Goal: Find specific page/section

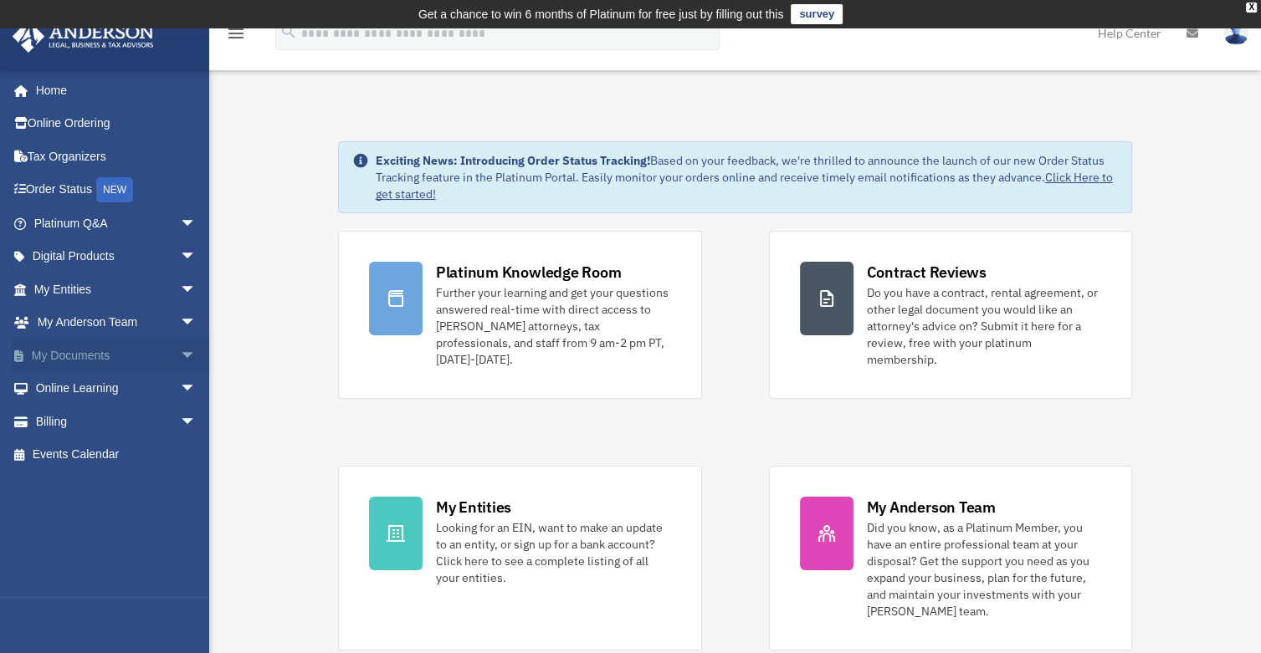
click at [180, 354] on span "arrow_drop_down" at bounding box center [196, 356] width 33 height 34
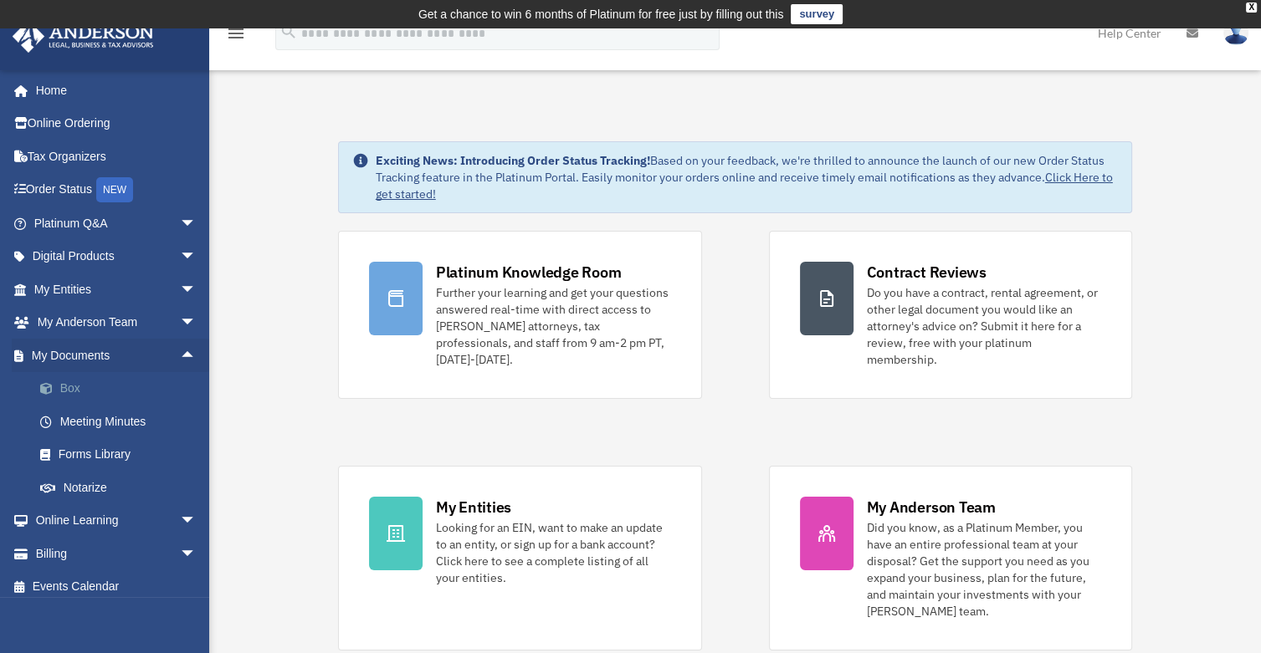
click at [74, 390] on link "Box" at bounding box center [122, 388] width 198 height 33
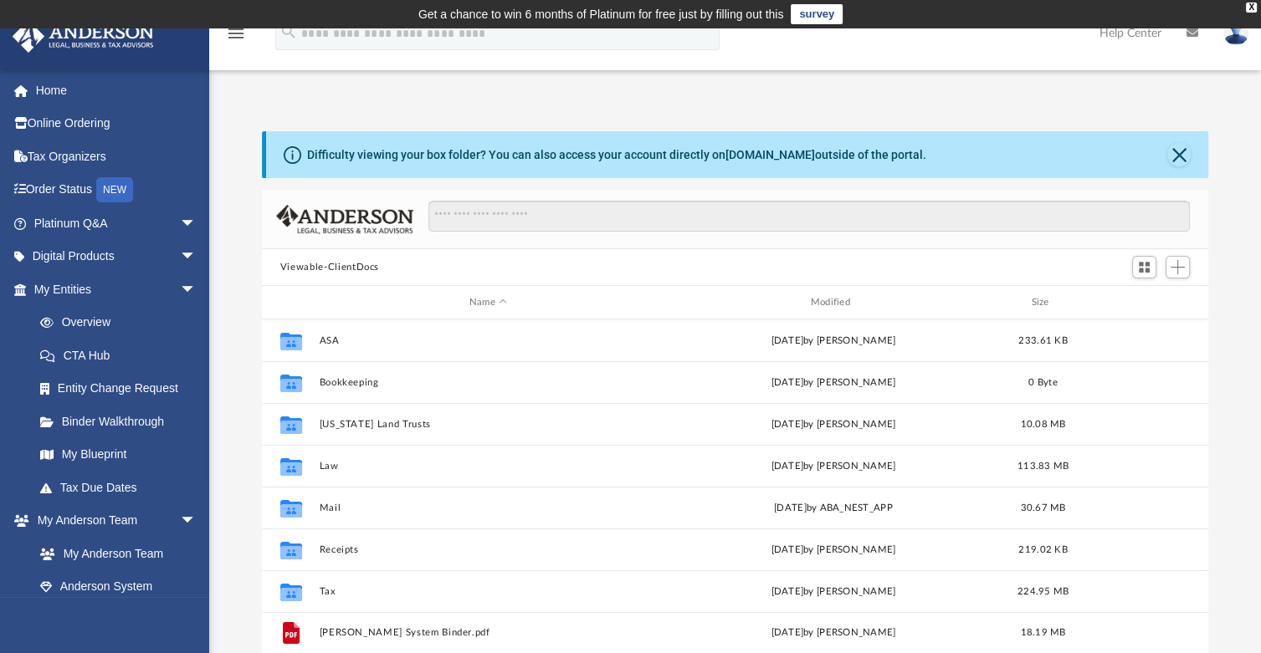
scroll to position [367, 934]
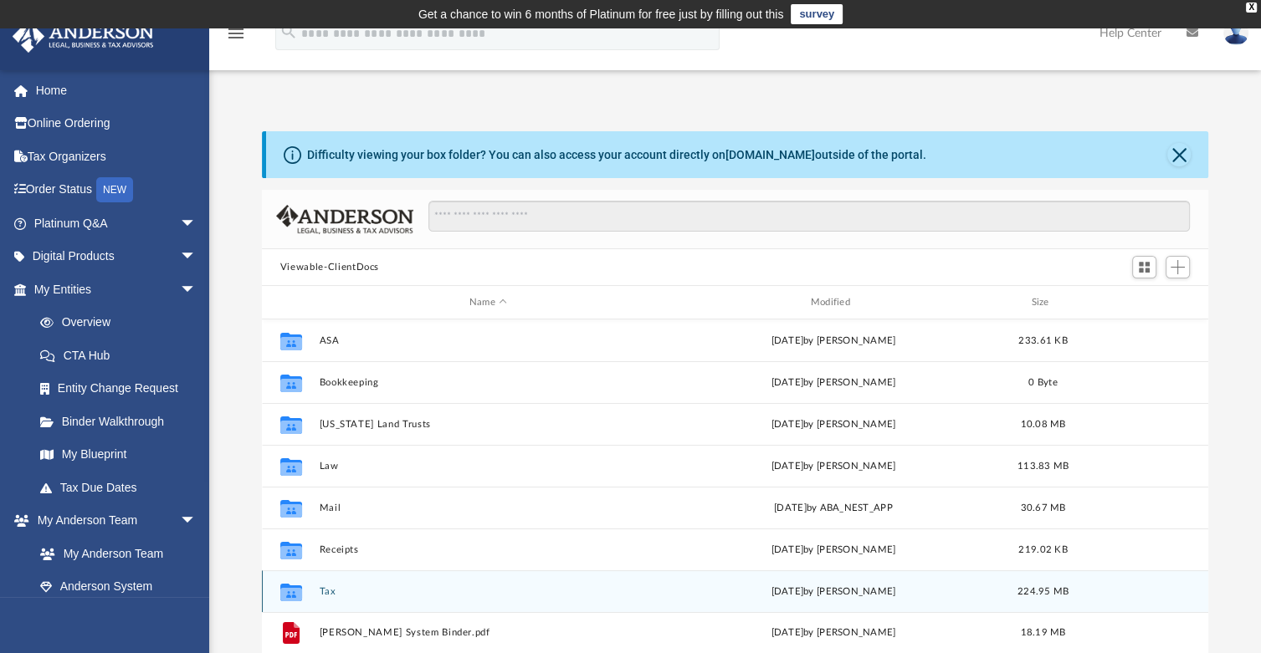
click at [325, 590] on button "Tax" at bounding box center [488, 591] width 338 height 11
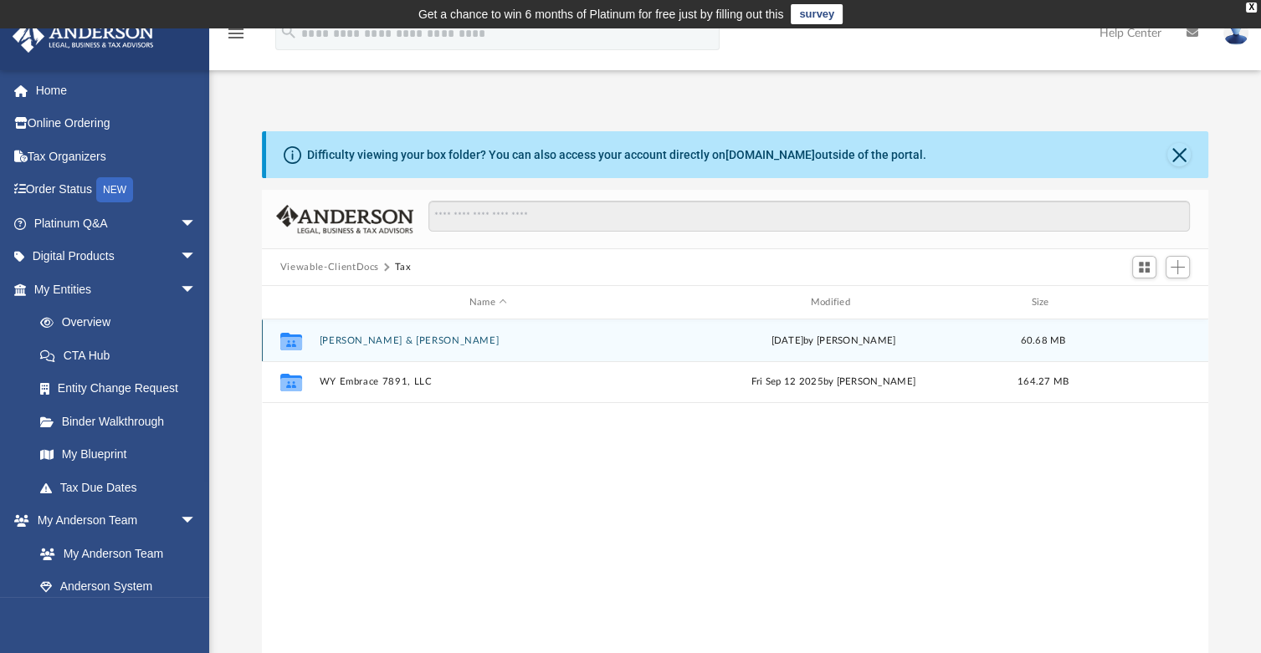
click at [367, 341] on button "[PERSON_NAME] & [PERSON_NAME]" at bounding box center [488, 340] width 338 height 11
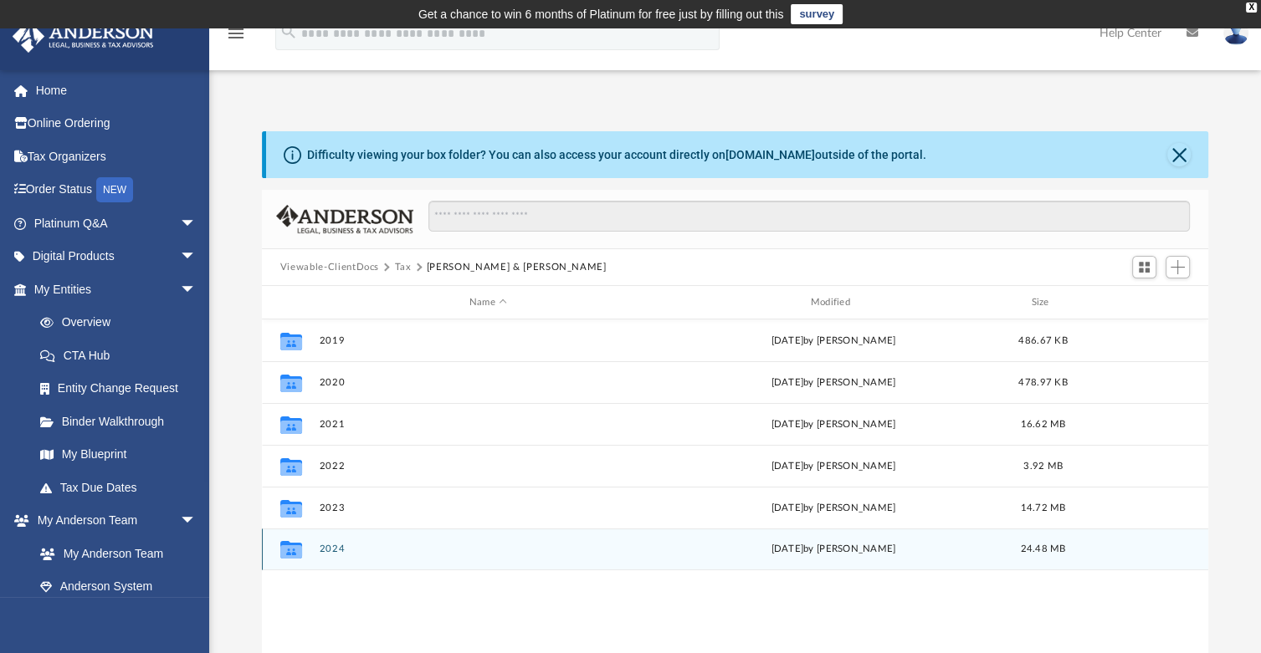
click at [341, 547] on button "2024" at bounding box center [488, 549] width 338 height 11
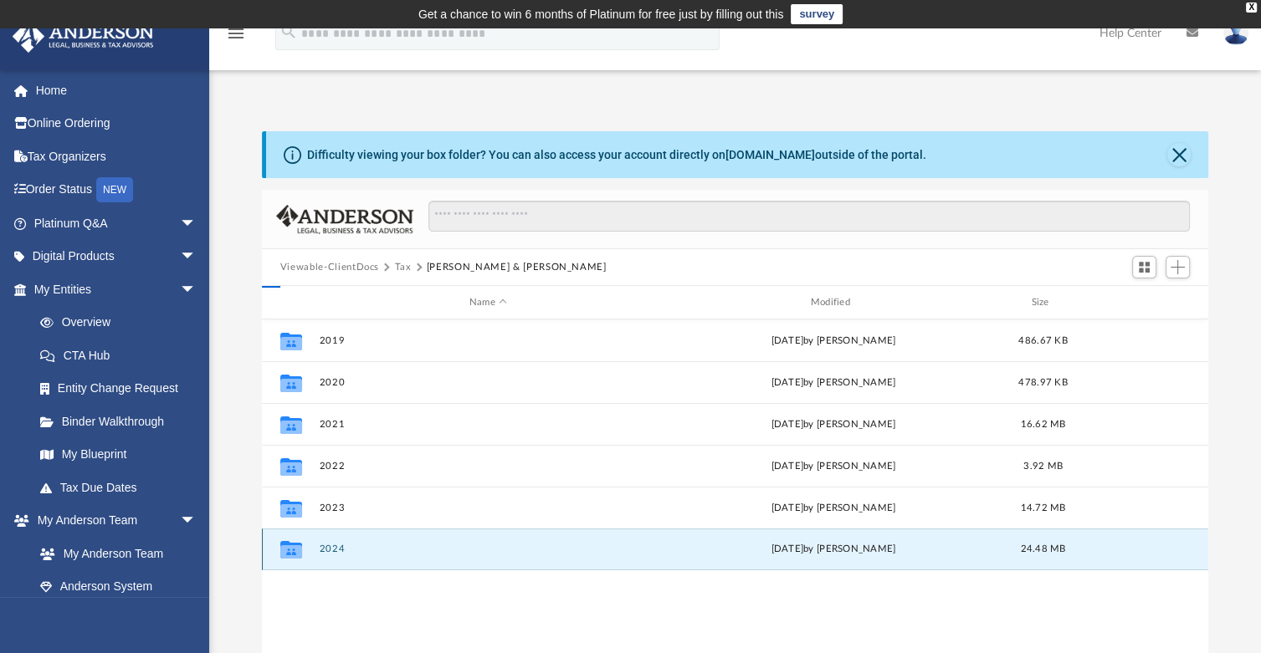
click at [341, 547] on button "2024" at bounding box center [488, 549] width 338 height 11
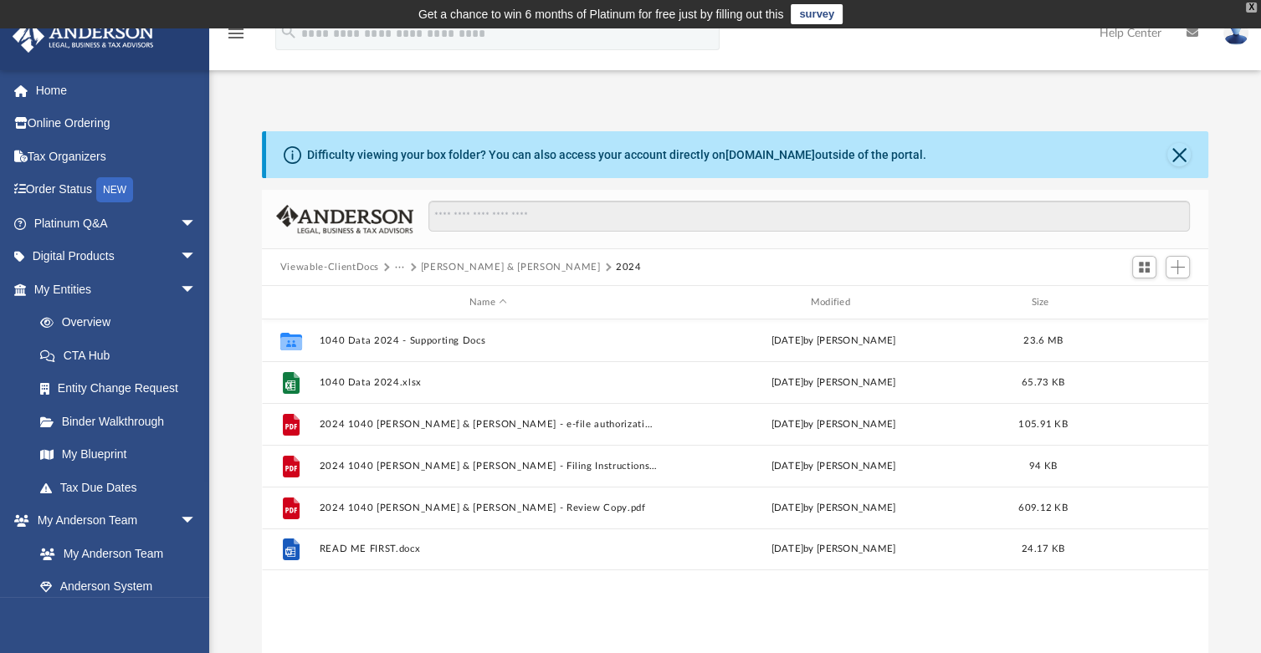
click at [1252, 6] on div "X" at bounding box center [1251, 8] width 11 height 10
